Goal: Book appointment/travel/reservation

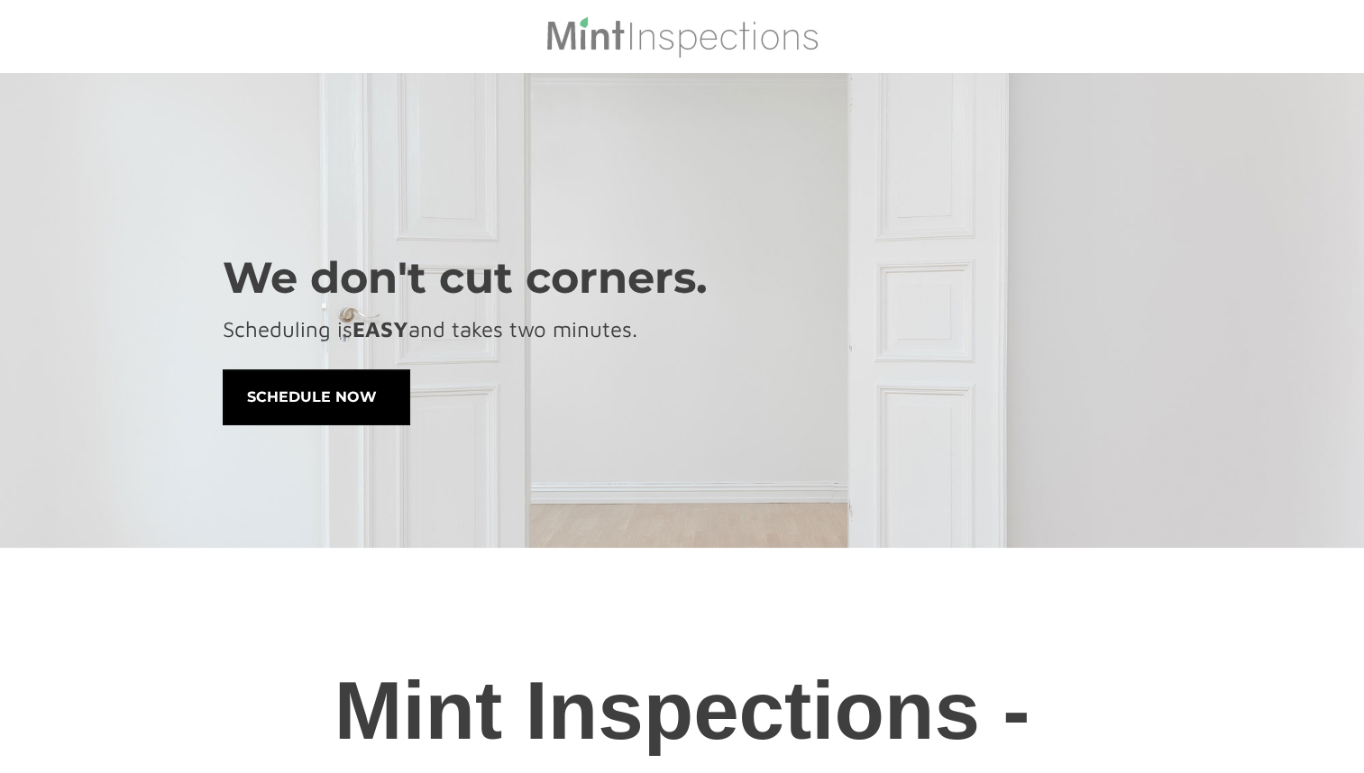
click at [297, 411] on span "schedule now" at bounding box center [317, 397] width 186 height 54
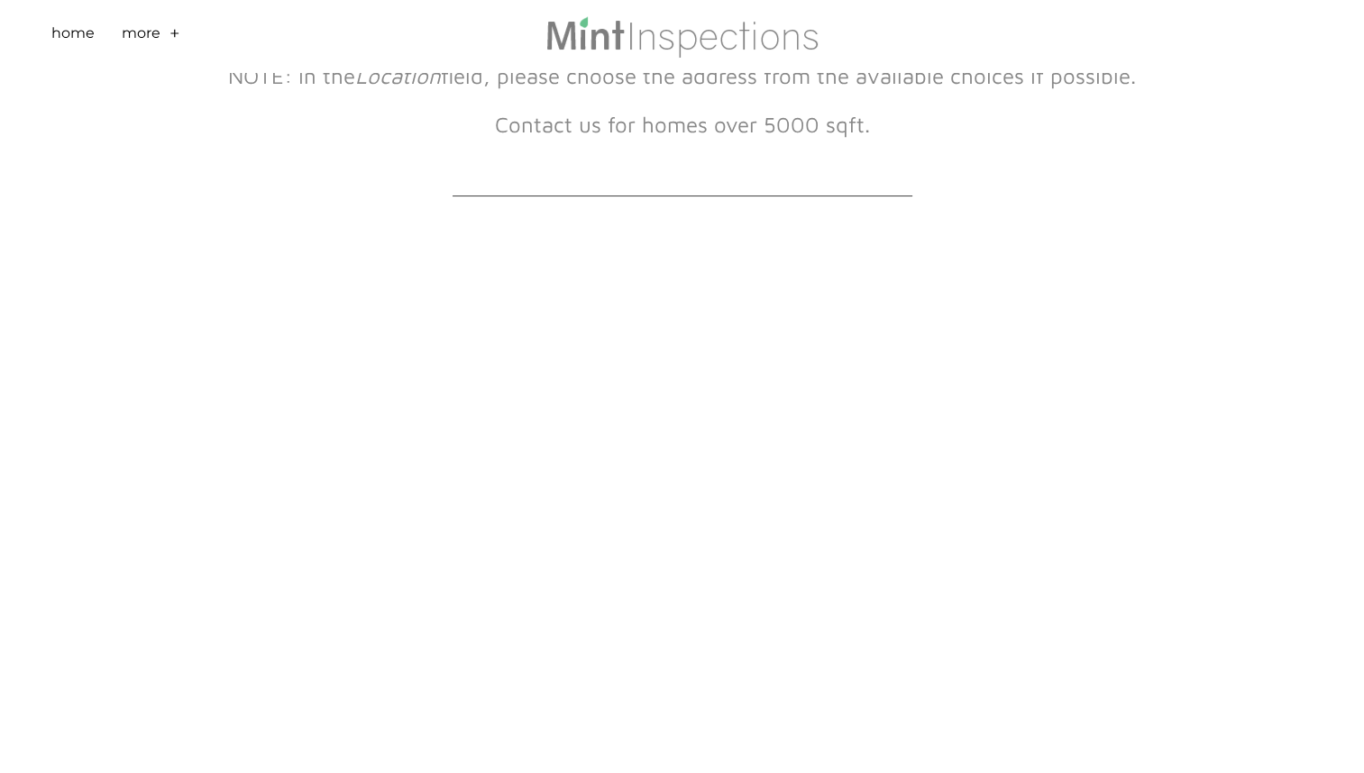
scroll to position [270, 0]
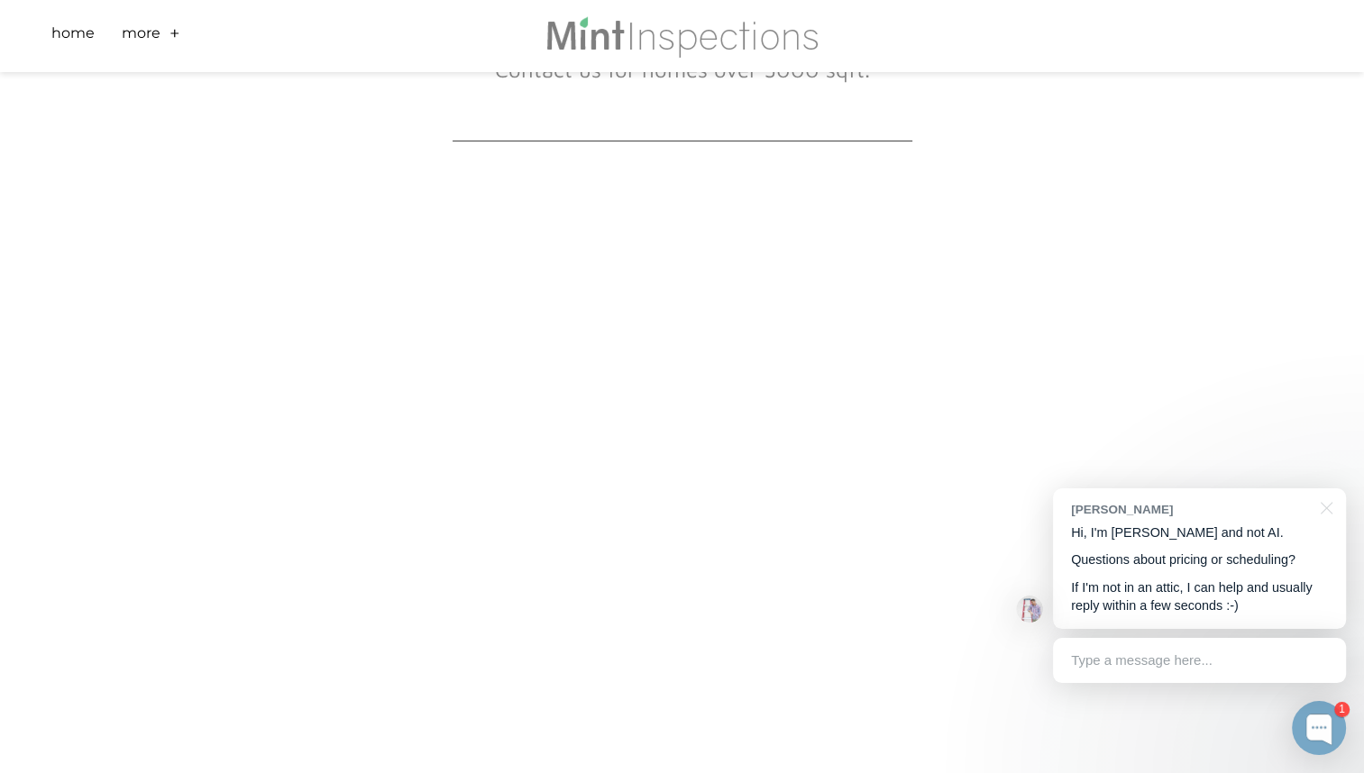
click at [1124, 658] on div "Type a message here..." at bounding box center [1199, 660] width 293 height 45
